Goal: Task Accomplishment & Management: Manage account settings

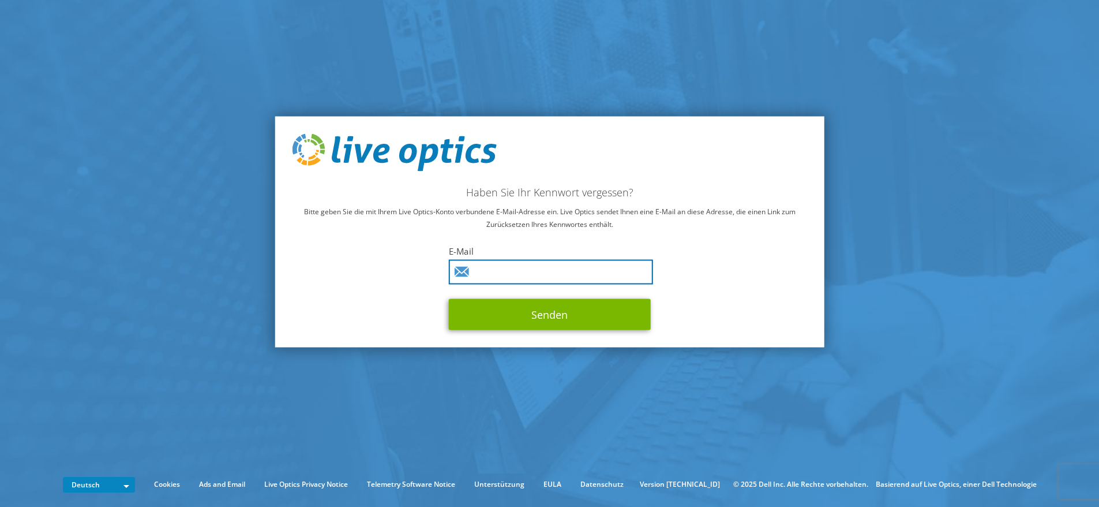
click at [557, 279] on input "text" at bounding box center [551, 272] width 204 height 25
type input "h.feichtinger@muki-toys.com"
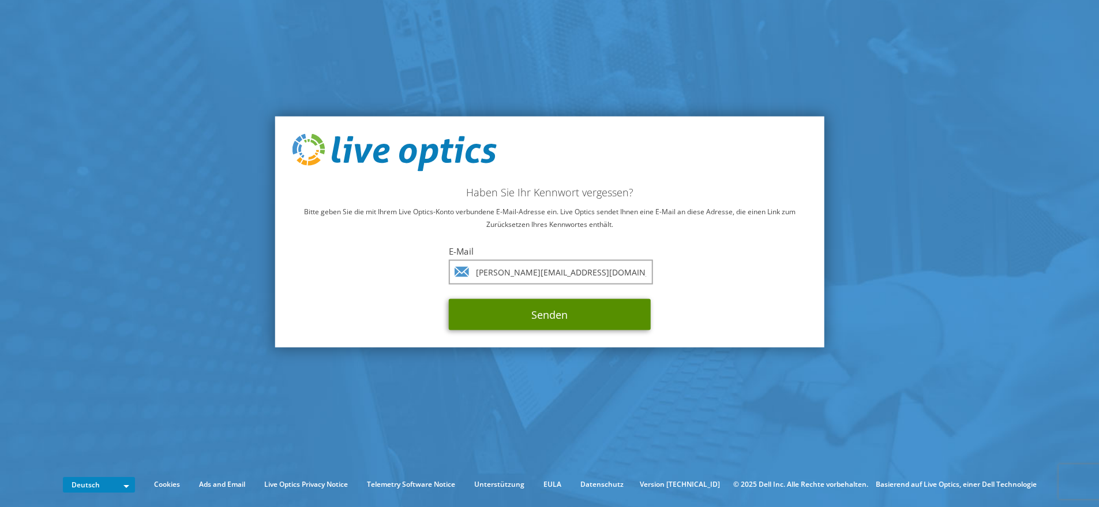
click at [552, 314] on button "Senden" at bounding box center [550, 314] width 202 height 31
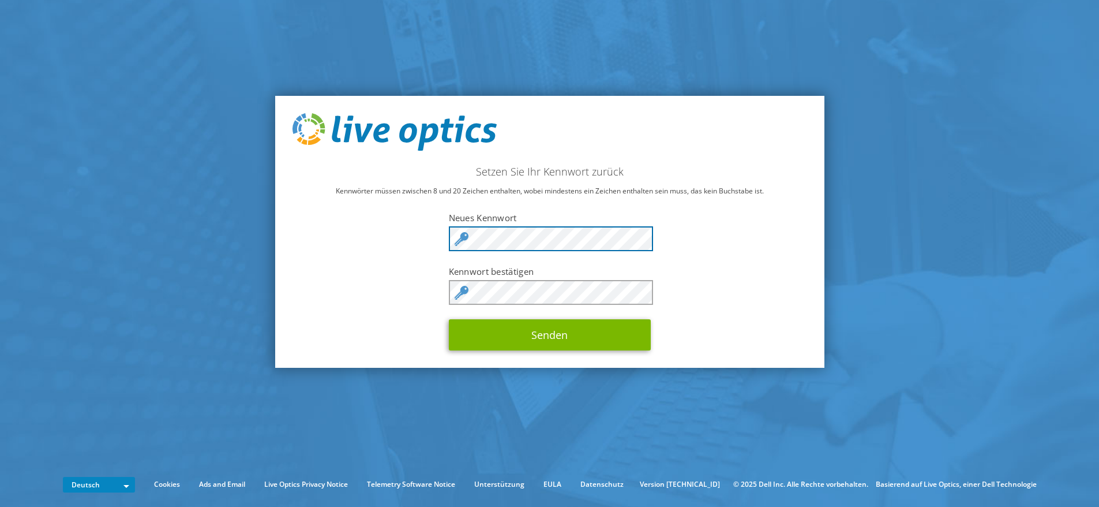
click at [401, 246] on div "Setzen Sie Ihr Kennwort zurück Kennwörter müssen zwischen 8 und 20 Zeichen enth…" at bounding box center [549, 232] width 549 height 272
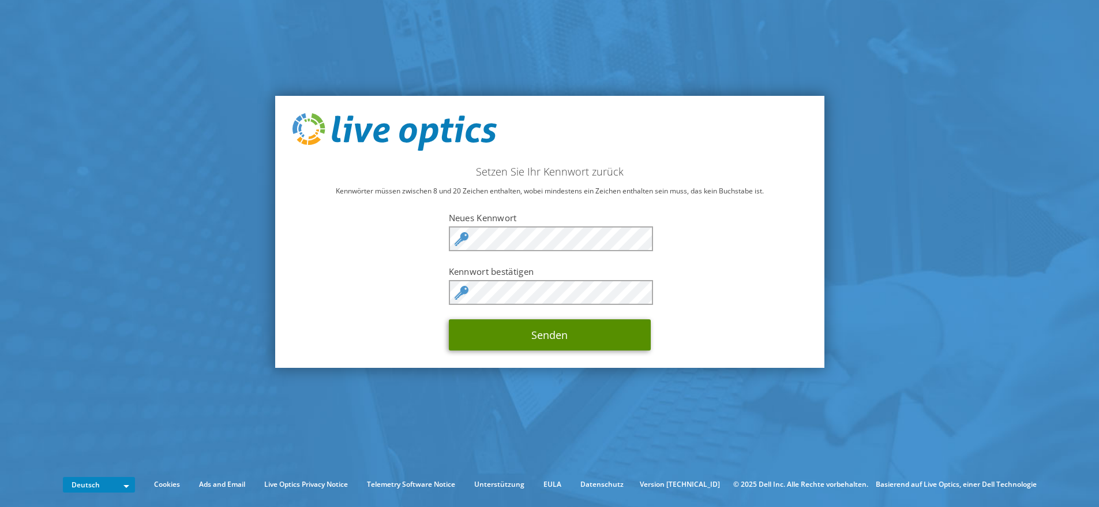
click at [511, 337] on button "Senden" at bounding box center [550, 334] width 202 height 31
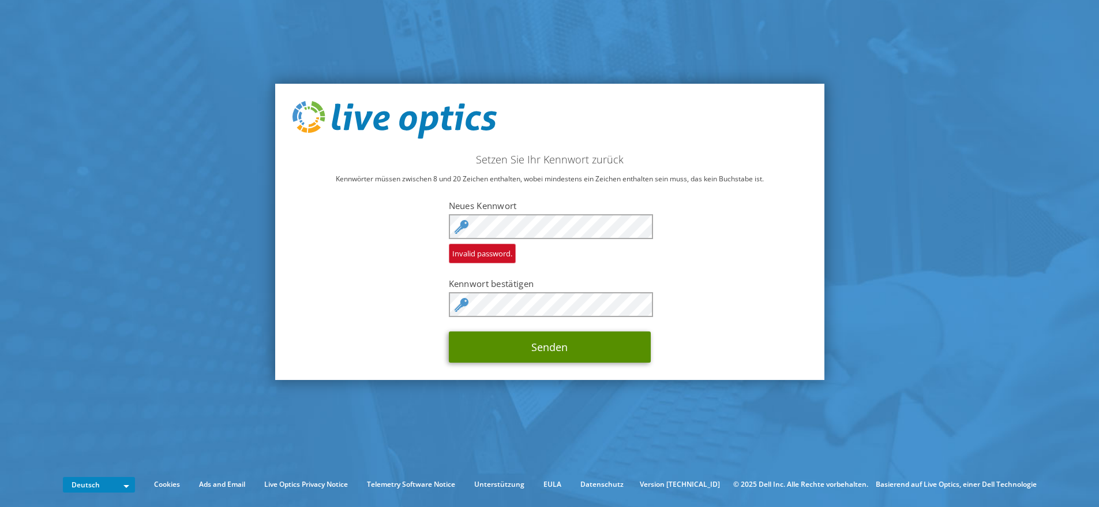
click at [493, 352] on button "Senden" at bounding box center [550, 346] width 202 height 31
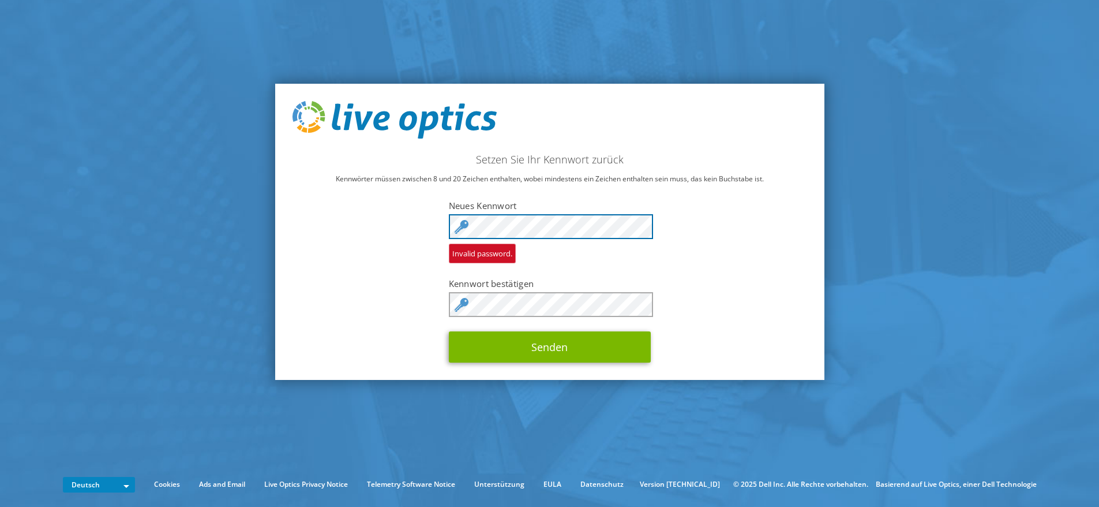
click at [449, 331] on button "Senden" at bounding box center [550, 346] width 202 height 31
